Goal: Understand process/instructions: Learn how to perform a task or action

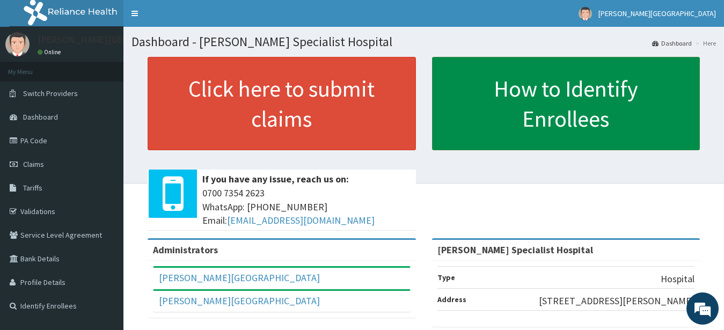
click at [530, 118] on link "How to Identify Enrollees" at bounding box center [566, 103] width 268 height 93
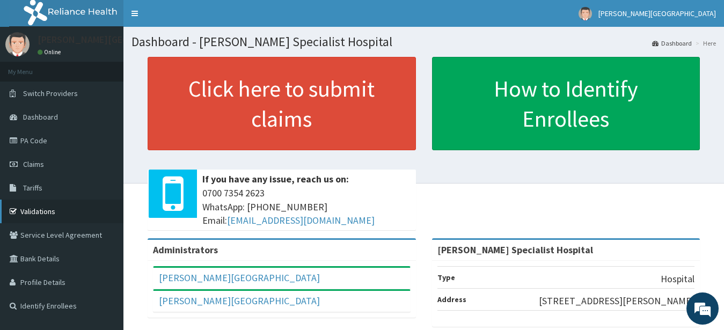
click at [28, 207] on link "Validations" at bounding box center [61, 212] width 123 height 24
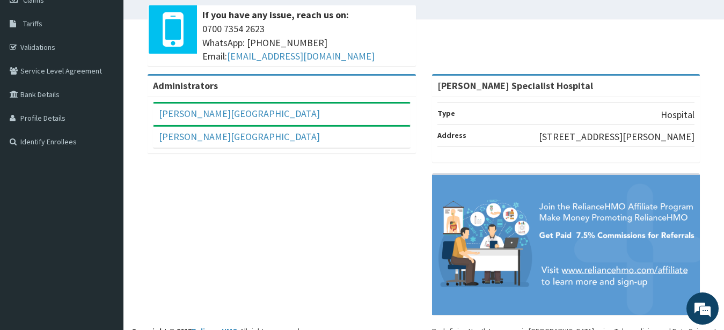
scroll to position [195, 0]
